Goal: Transaction & Acquisition: Purchase product/service

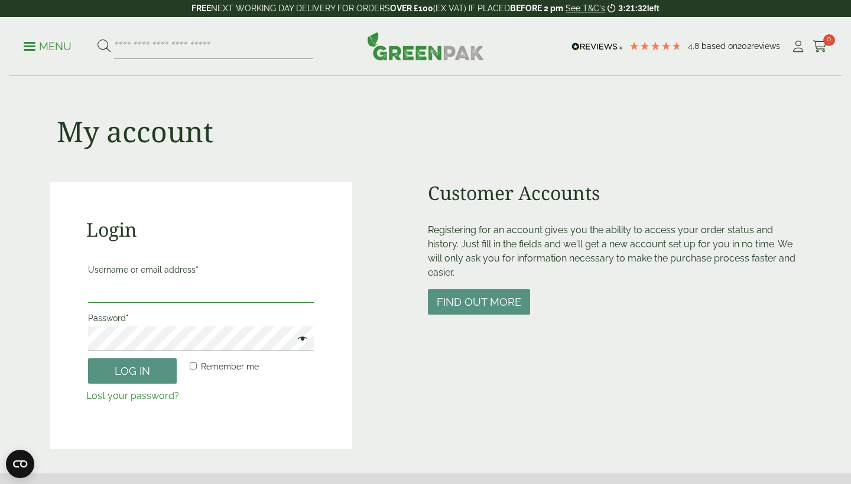
type input "**********"
click at [132, 370] on button "Log in" at bounding box center [132, 371] width 89 height 25
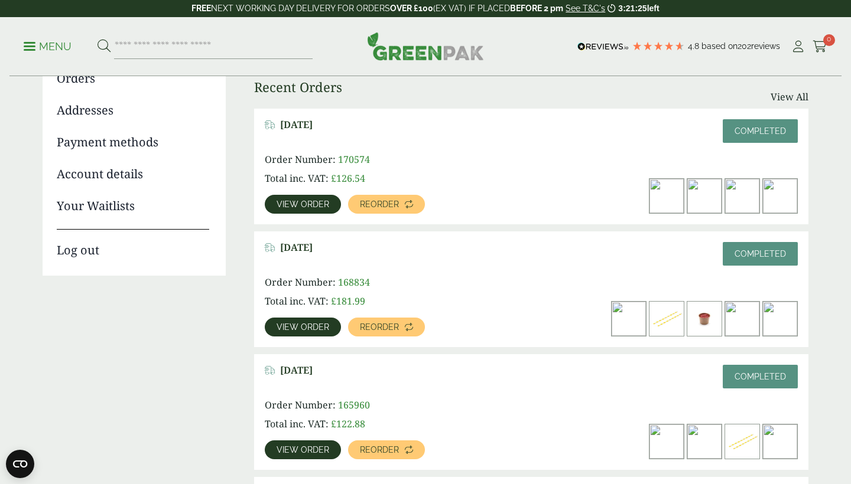
scroll to position [149, 0]
click at [291, 198] on link "View order" at bounding box center [303, 205] width 76 height 19
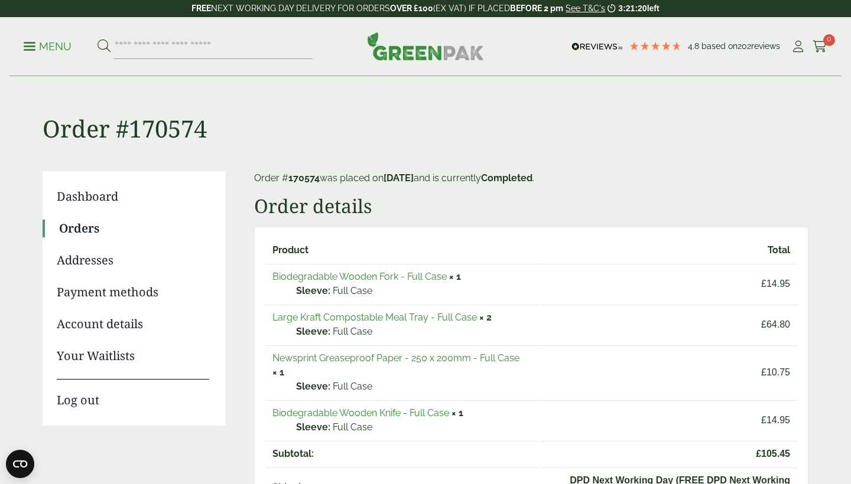
click at [304, 317] on link "Large Kraft Compostable Meal Tray - Full Case" at bounding box center [374, 317] width 204 height 11
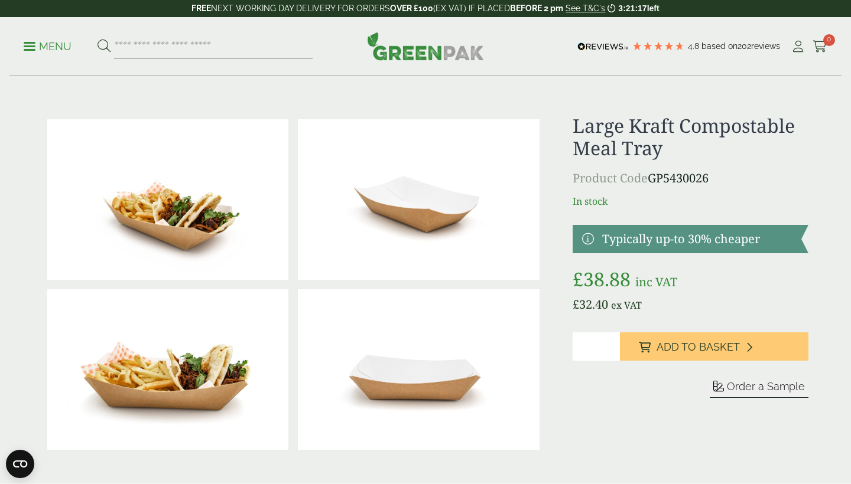
type input "*"
click at [611, 343] on input "*" at bounding box center [595, 347] width 47 height 28
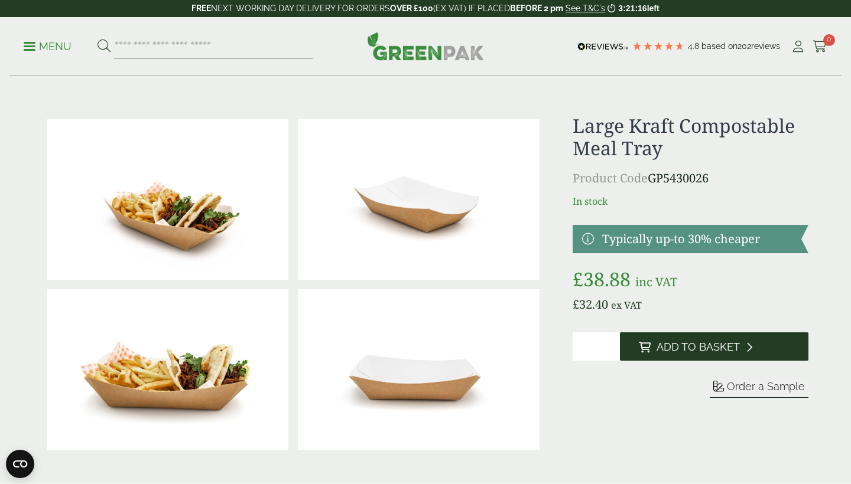
click at [666, 349] on span "Add to Basket" at bounding box center [697, 347] width 83 height 13
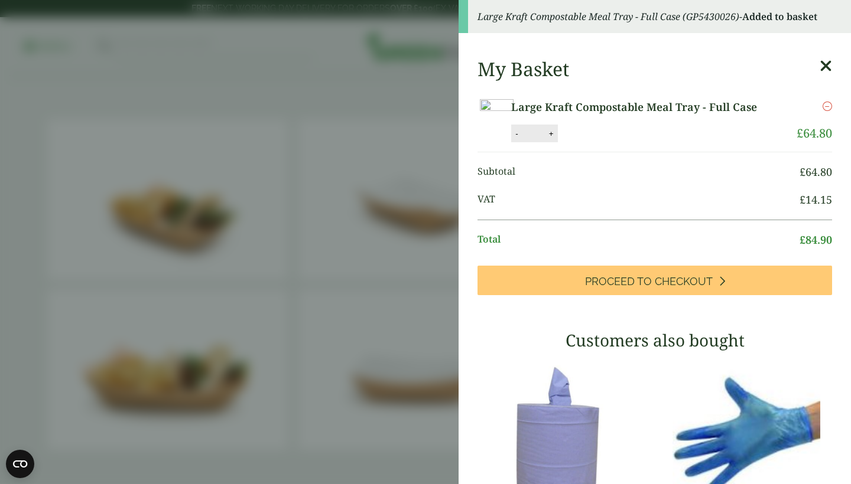
click at [44, 12] on aside "Large Kraft Compostable Meal Tray - Full Case (GP5430026) - Added to basket My …" at bounding box center [425, 242] width 851 height 484
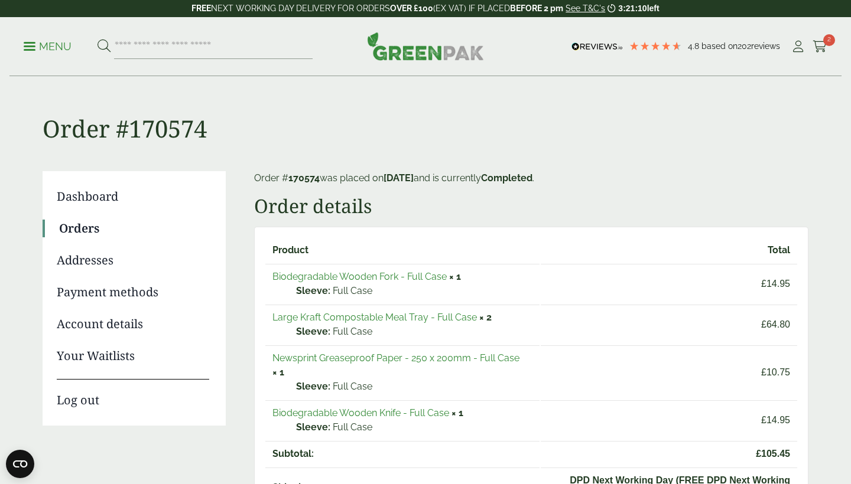
click at [362, 274] on link "Biodegradable Wooden Fork - Full Case" at bounding box center [359, 276] width 174 height 11
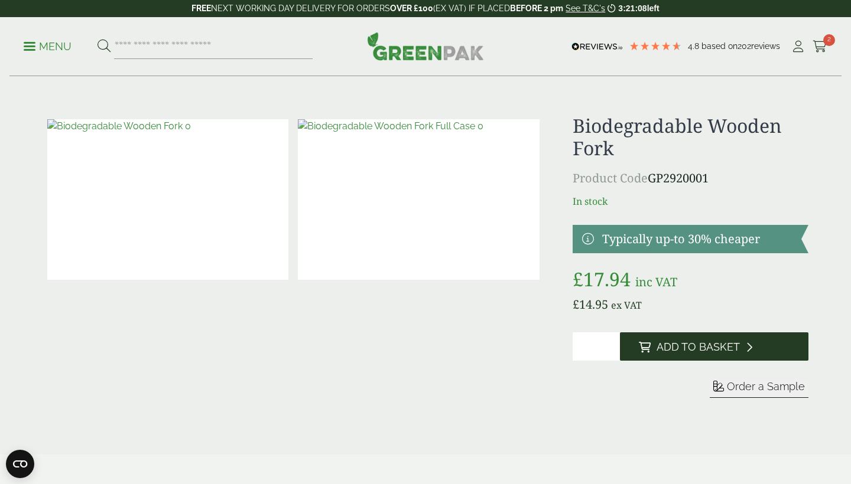
click at [655, 349] on button "Add to Basket" at bounding box center [714, 347] width 188 height 28
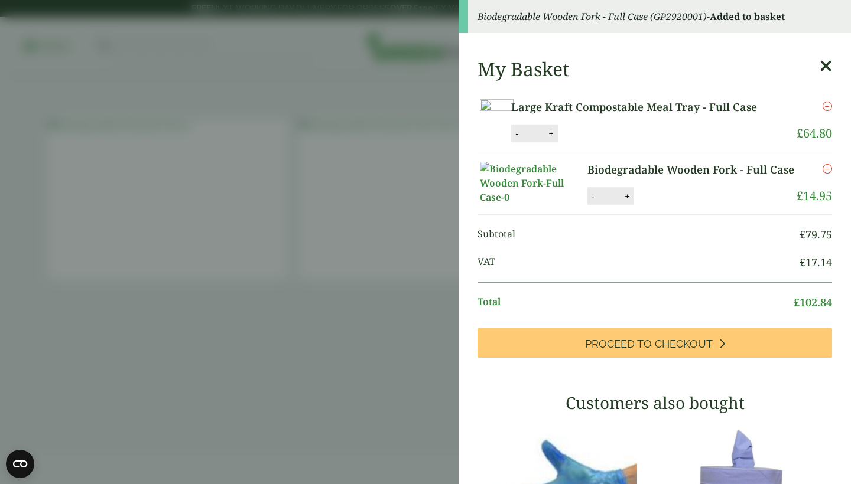
click at [109, 285] on aside "Biodegradable Wooden Fork - Full Case (GP2920001) - Added to basket My Basket L…" at bounding box center [425, 242] width 851 height 484
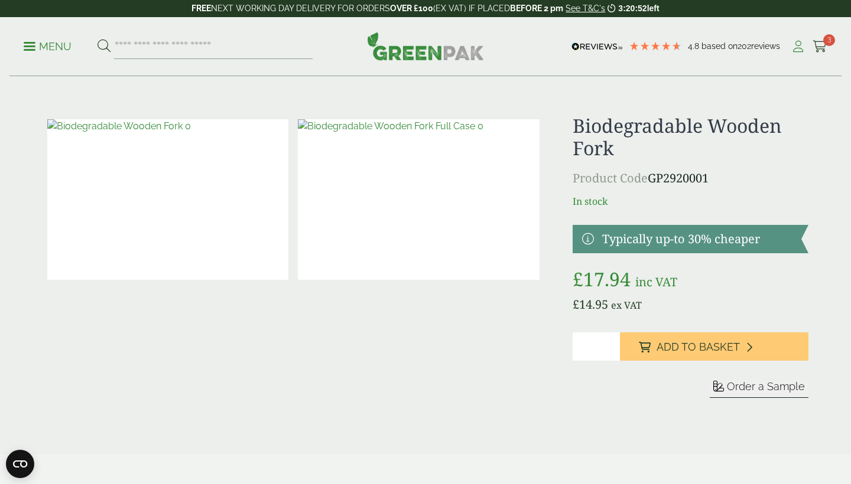
click at [796, 48] on icon at bounding box center [797, 47] width 15 height 12
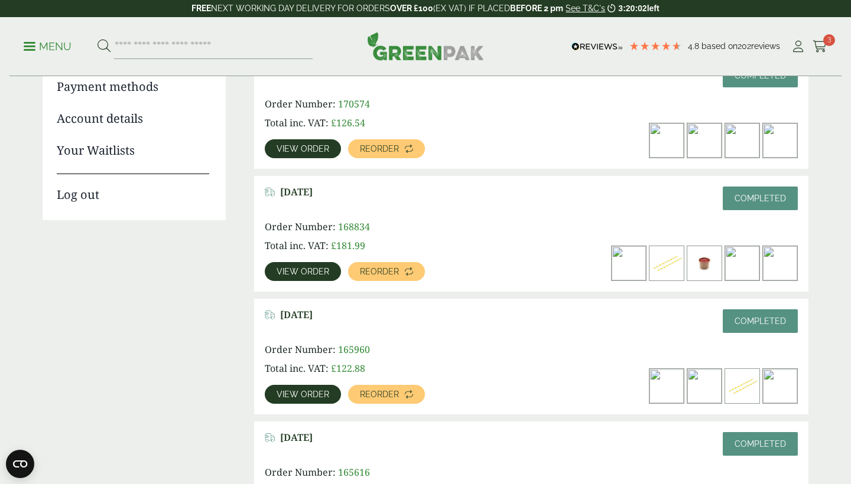
scroll to position [207, 0]
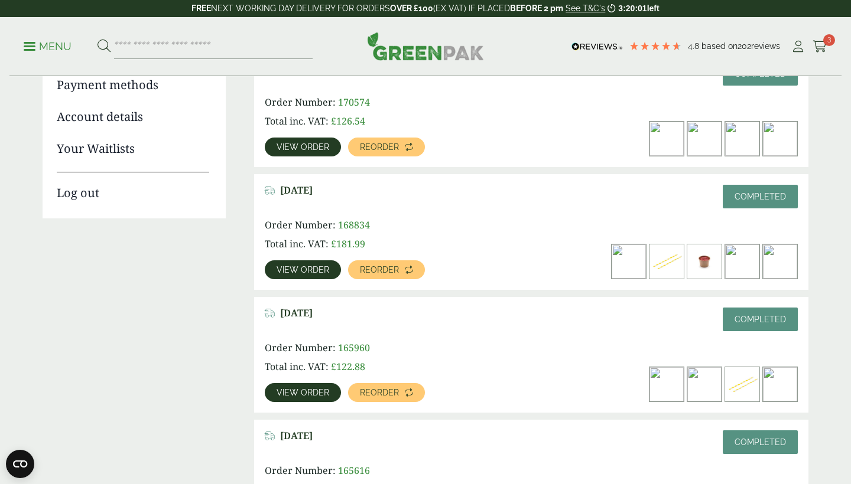
click at [313, 275] on link "View order" at bounding box center [303, 270] width 76 height 19
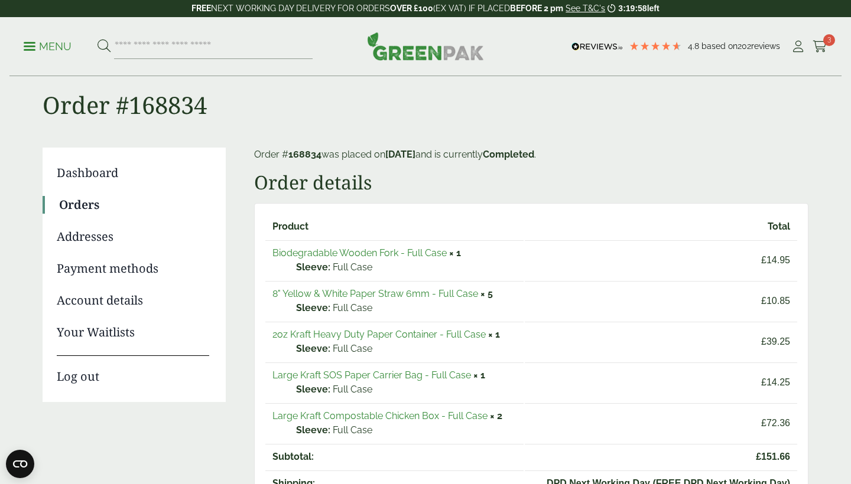
scroll to position [35, 0]
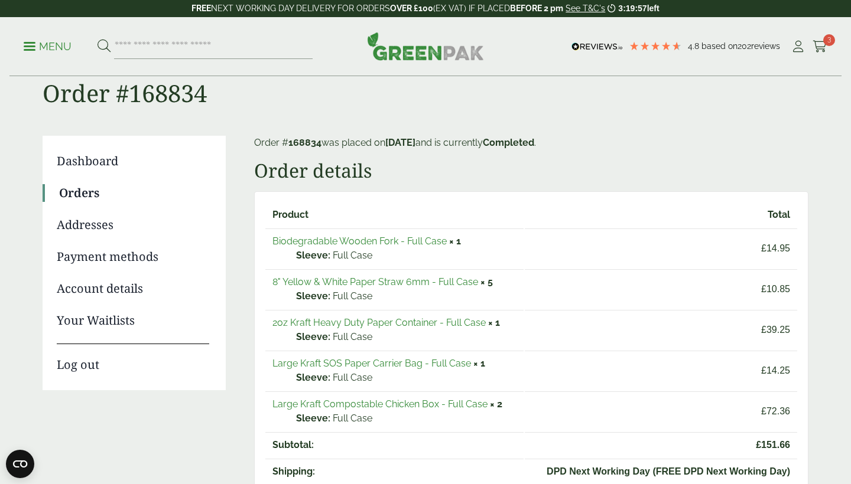
click at [406, 406] on link "Large Kraft Compostable Chicken Box - Full Case" at bounding box center [379, 404] width 215 height 11
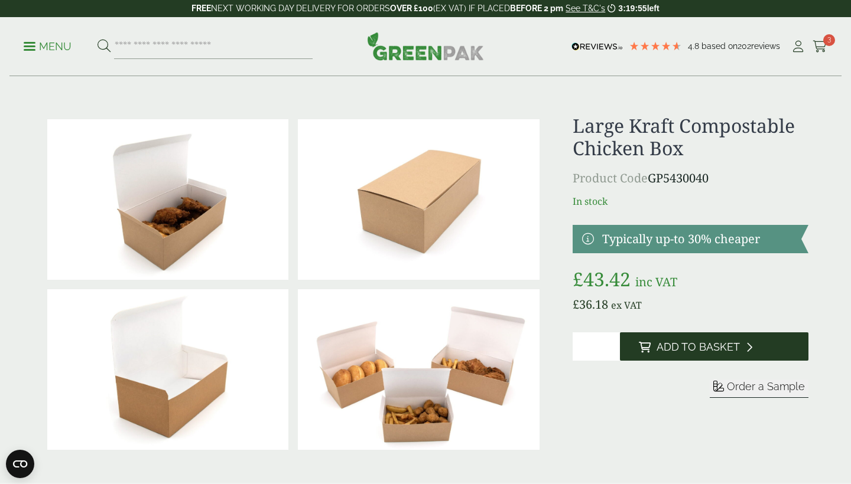
click at [700, 354] on button "Add to Basket" at bounding box center [714, 347] width 188 height 28
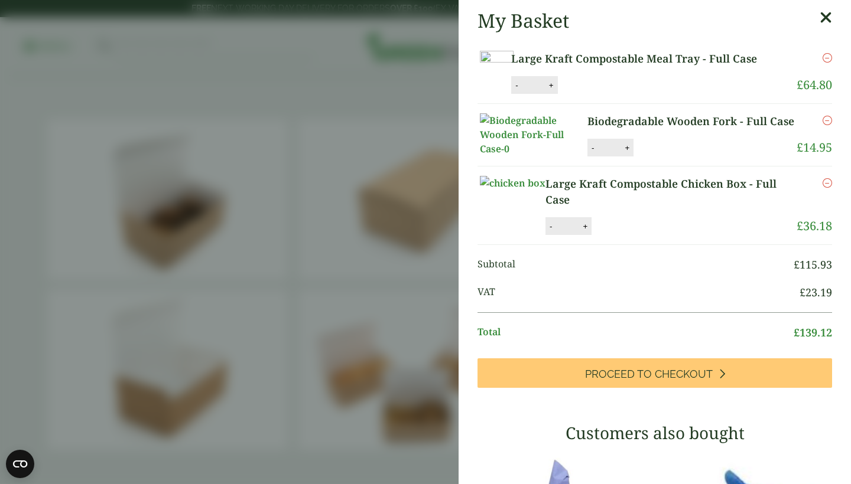
click at [372, 121] on aside "My Basket Large Kraft Compostable Meal Tray - Full Case Large Kraft Compostable…" at bounding box center [425, 242] width 851 height 484
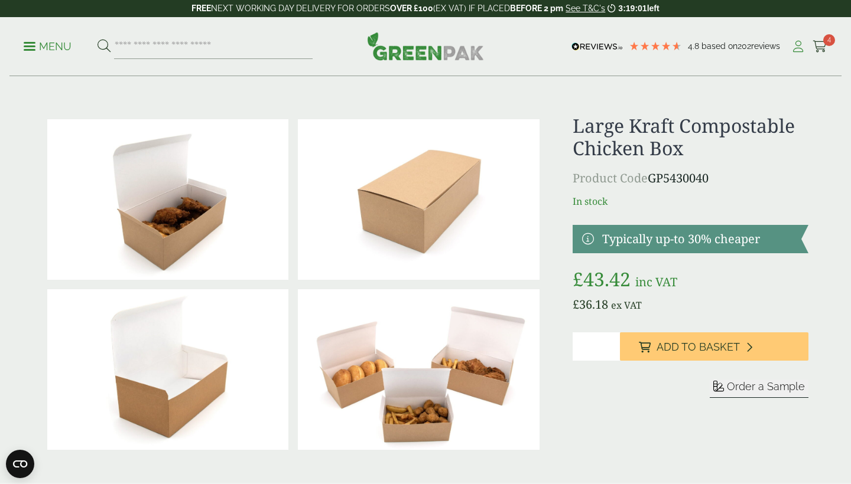
click at [799, 43] on icon at bounding box center [797, 47] width 15 height 12
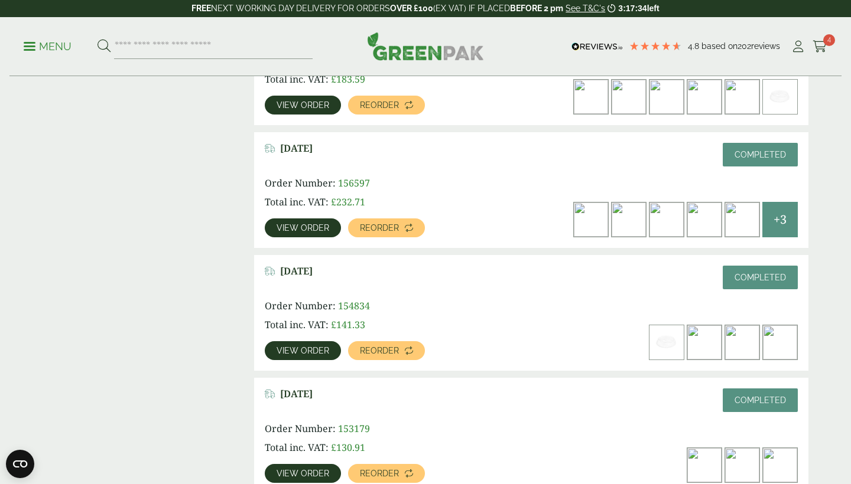
scroll to position [863, 0]
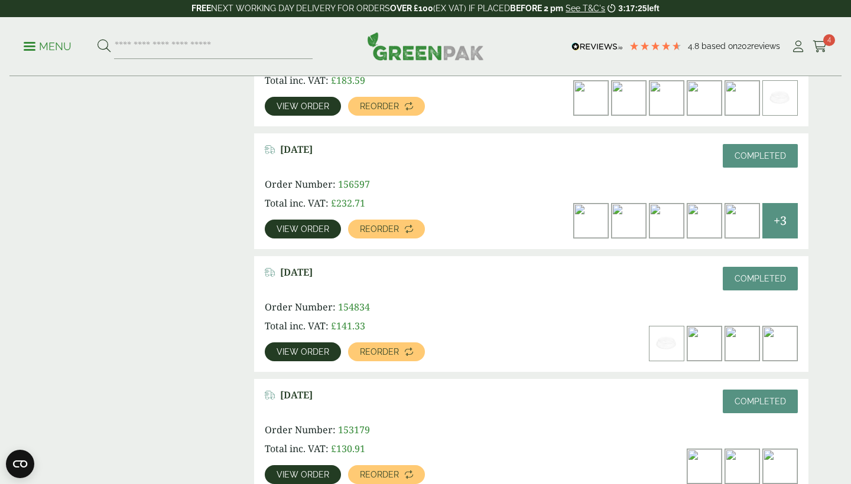
click at [294, 226] on span "View order" at bounding box center [302, 229] width 53 height 8
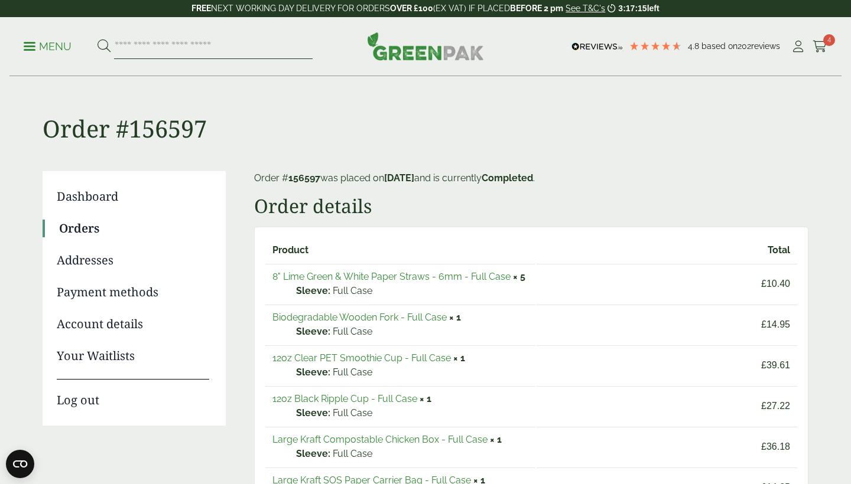
click at [188, 52] on input "search" at bounding box center [213, 46] width 198 height 25
type input "****"
click at [103, 46] on button at bounding box center [103, 46] width 13 height 15
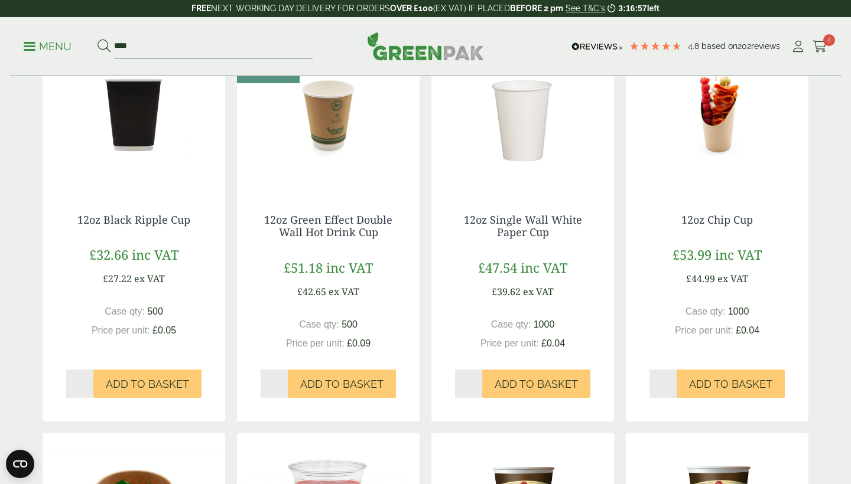
scroll to position [626, 0]
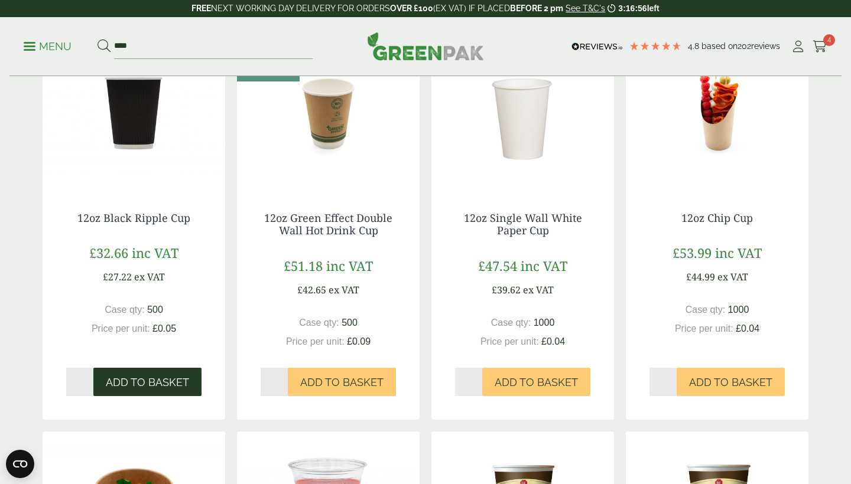
click at [177, 382] on span "Add to Basket" at bounding box center [147, 382] width 83 height 13
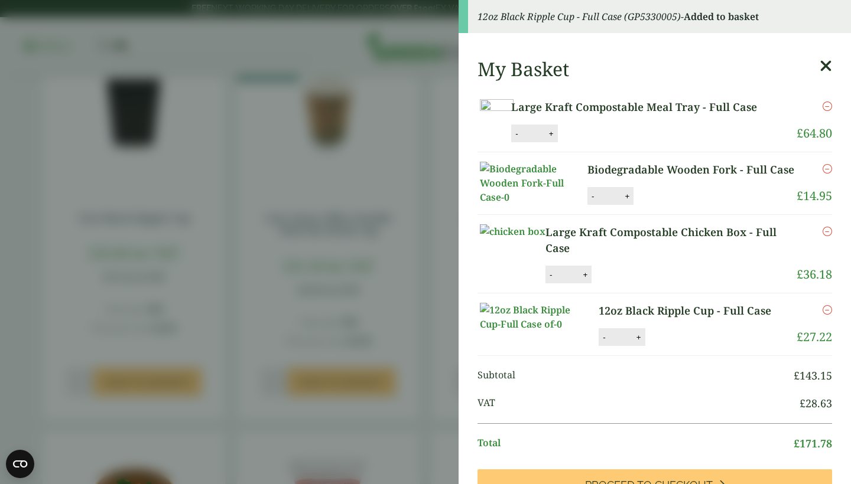
click at [60, 290] on aside "12oz Black Ripple Cup - Full Case (GP5330005) - Added to basket My Basket Large…" at bounding box center [425, 242] width 851 height 484
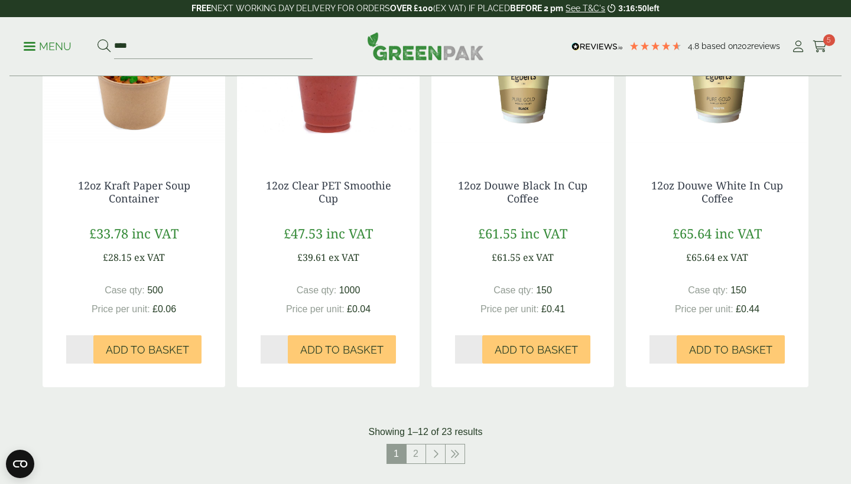
scroll to position [1050, 0]
click at [822, 42] on icon at bounding box center [819, 47] width 15 height 12
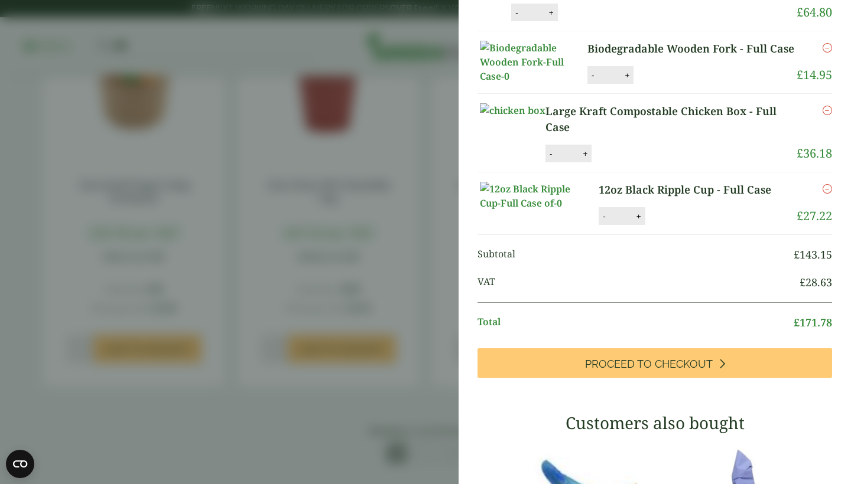
scroll to position [74, 0]
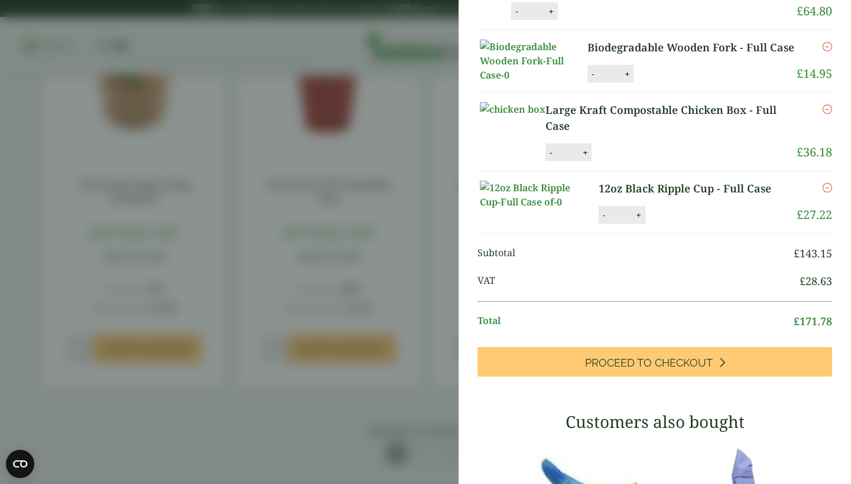
click at [197, 209] on aside "My Basket Large Kraft Compostable Meal Tray - Full Case Large Kraft Compostable…" at bounding box center [425, 242] width 851 height 484
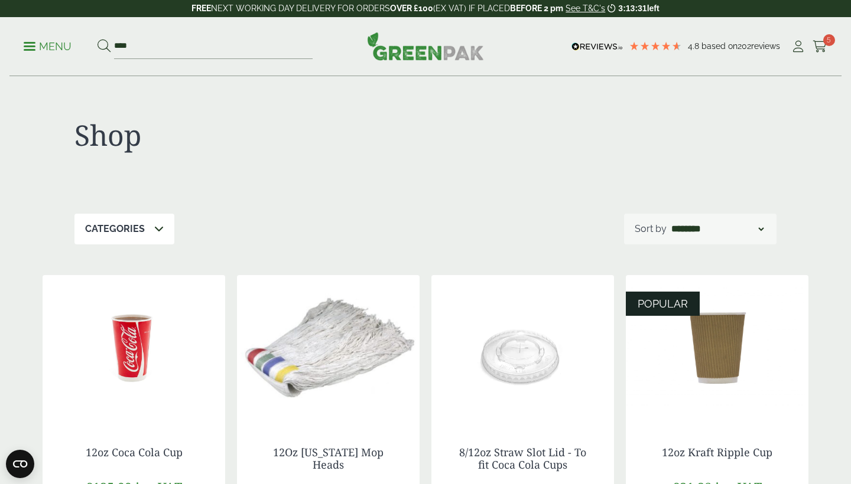
scroll to position [0, 0]
click at [821, 43] on icon at bounding box center [819, 47] width 15 height 12
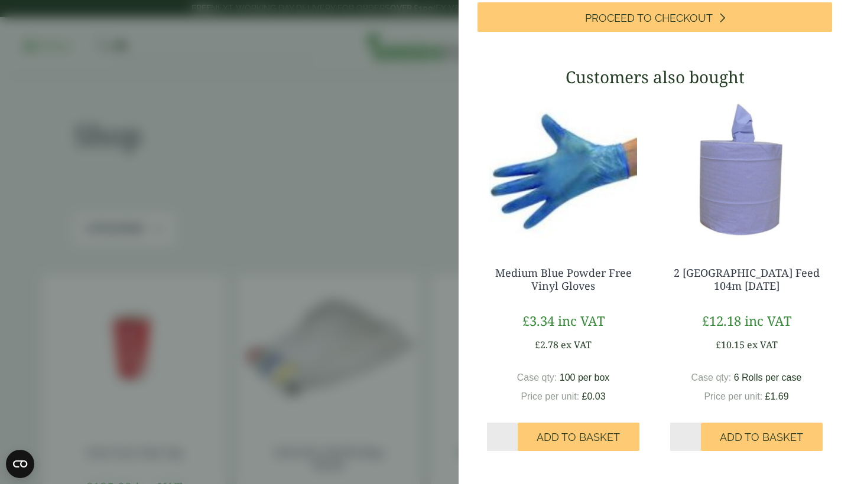
scroll to position [601, 0]
click at [310, 129] on aside "My Basket Large Kraft Compostable Meal Tray - Full Case Large Kraft Compostable…" at bounding box center [425, 242] width 851 height 484
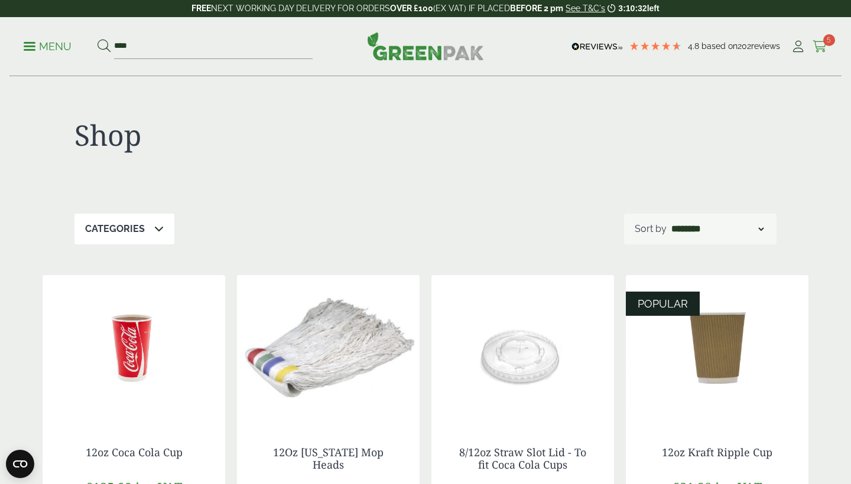
click at [817, 48] on icon at bounding box center [819, 47] width 15 height 12
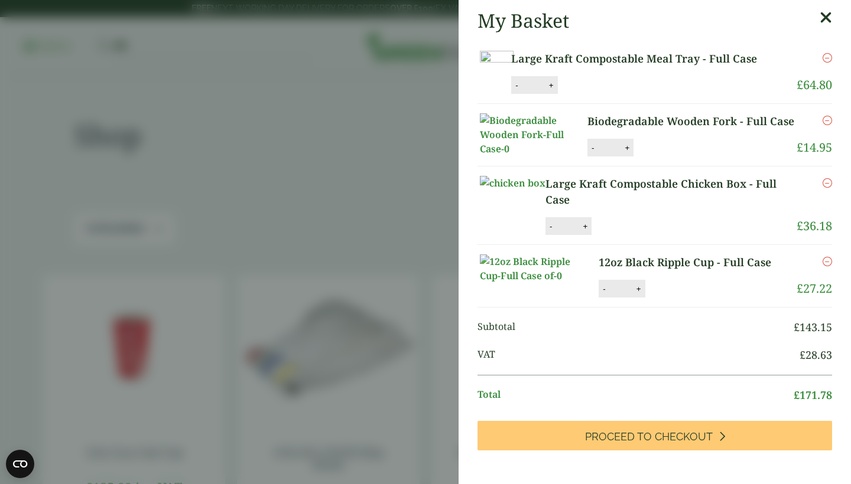
scroll to position [0, 0]
click at [308, 203] on aside "My Basket Large Kraft Compostable Meal Tray - Full Case Large Kraft Compostable…" at bounding box center [425, 242] width 851 height 484
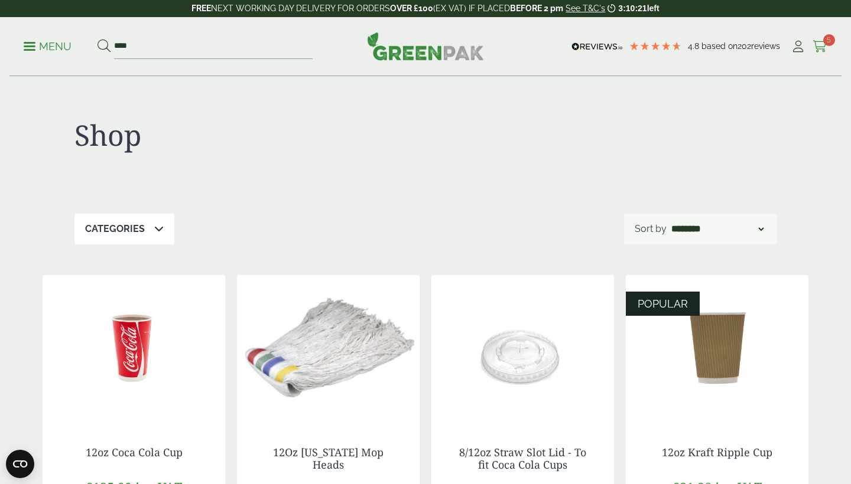
click at [823, 40] on span "5" at bounding box center [829, 40] width 12 height 12
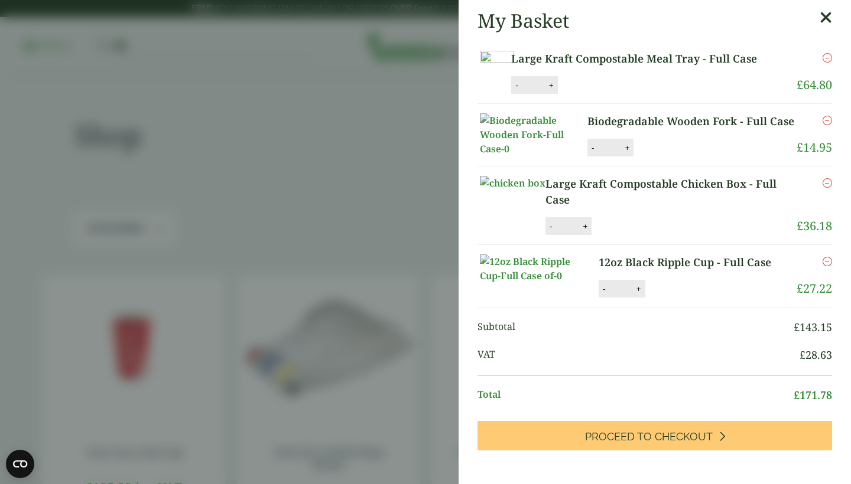
click at [526, 28] on h2 "My Basket" at bounding box center [523, 20] width 92 height 22
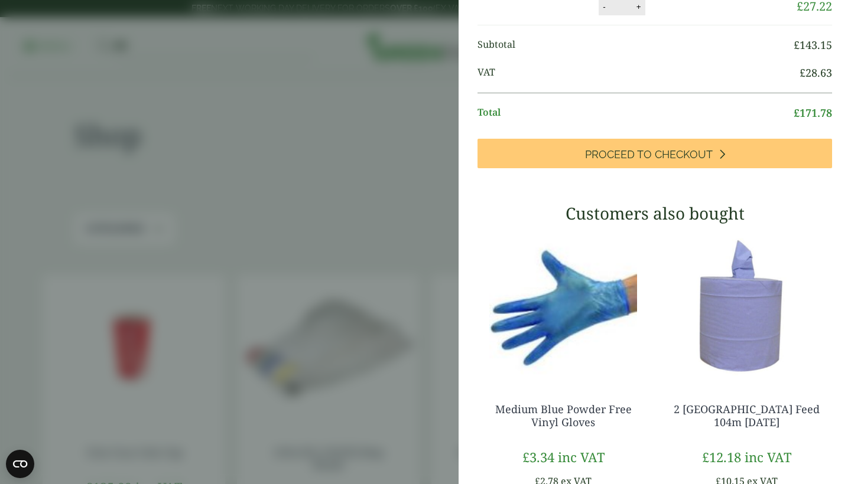
scroll to position [272, 0]
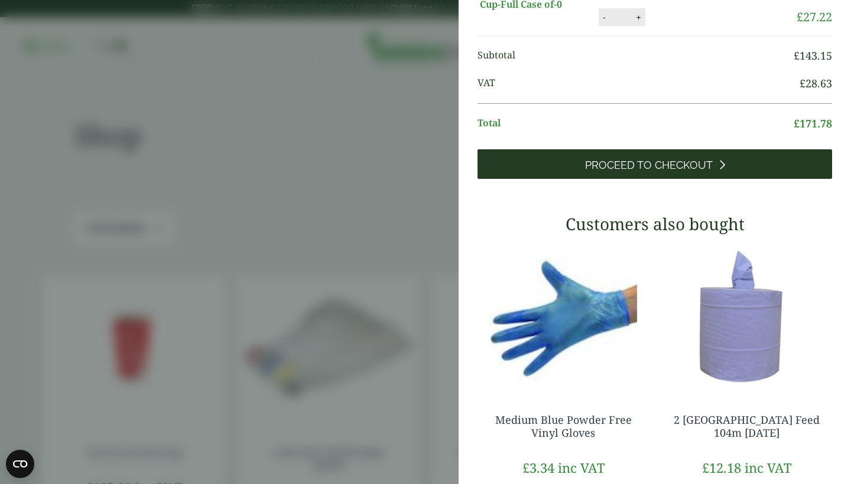
click at [552, 179] on link "Proceed to Checkout" at bounding box center [654, 164] width 354 height 30
